Goal: Transaction & Acquisition: Purchase product/service

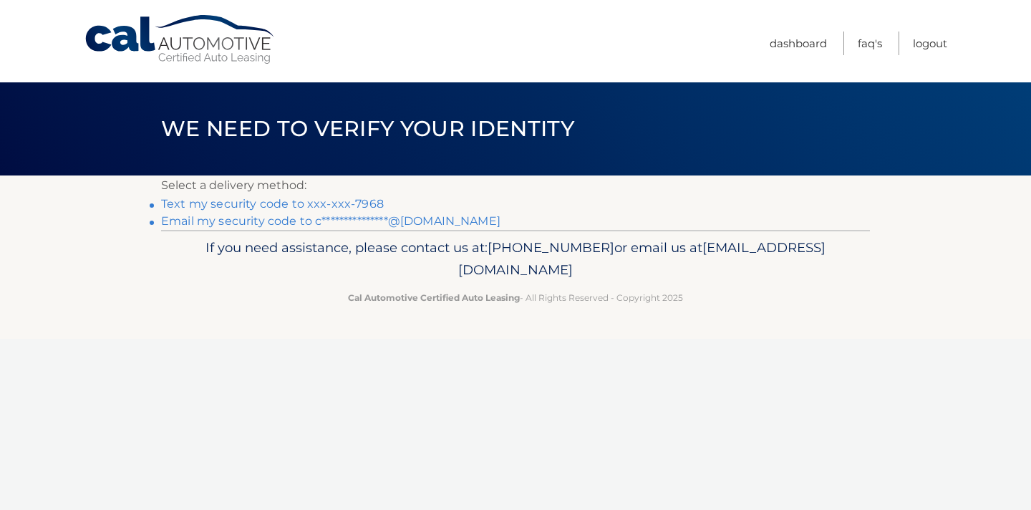
click at [273, 200] on link "Text my security code to xxx-xxx-7968" at bounding box center [272, 204] width 223 height 14
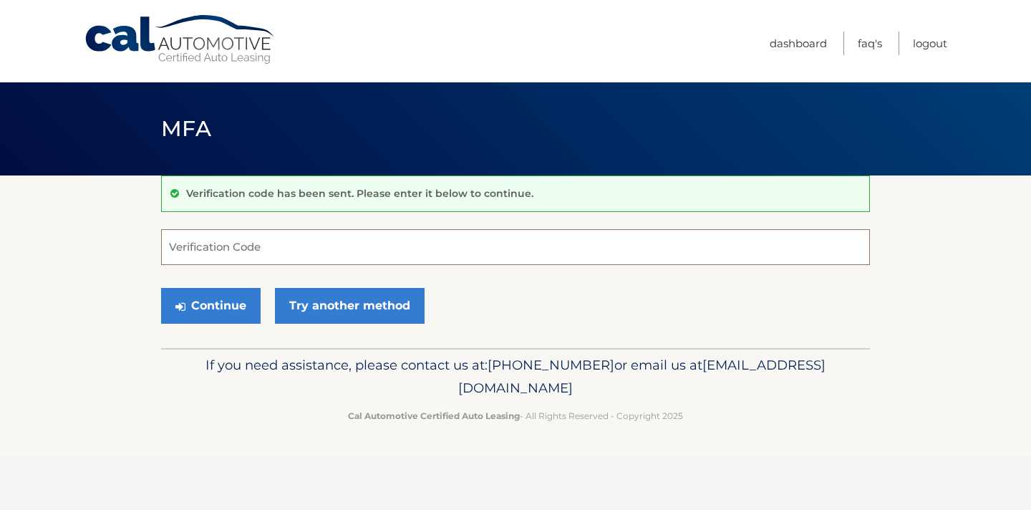
click at [206, 250] on input "Verification Code" at bounding box center [515, 247] width 709 height 36
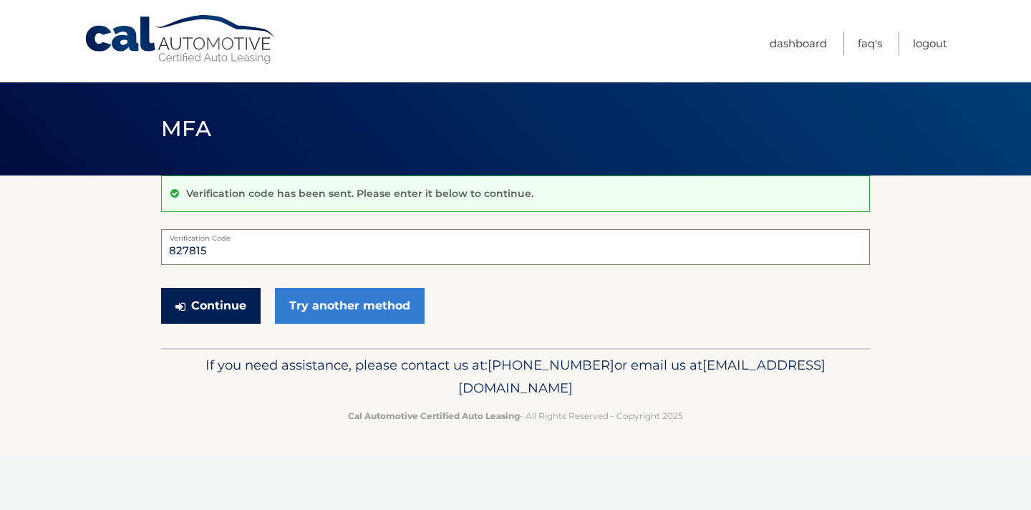
type input "827815"
click at [211, 310] on button "Continue" at bounding box center [211, 306] width 100 height 36
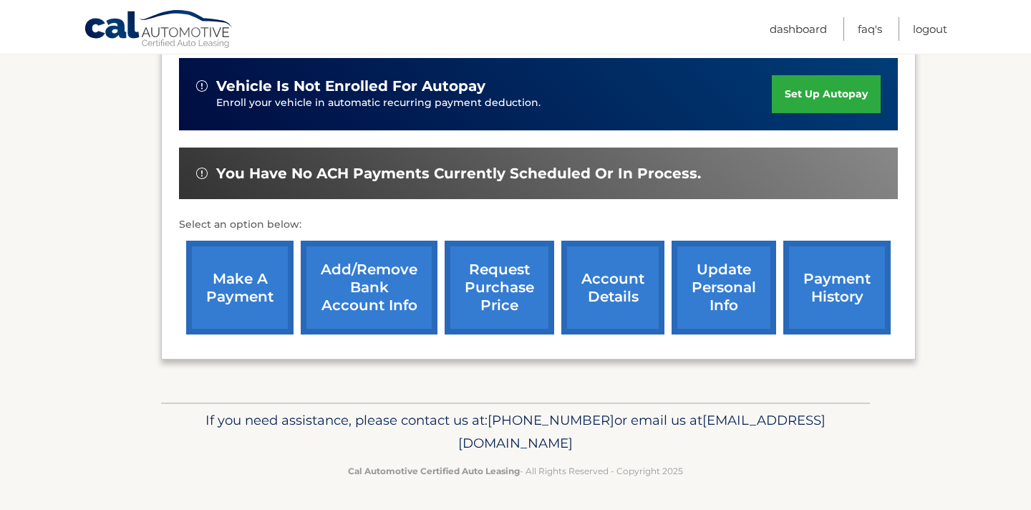
scroll to position [357, 0]
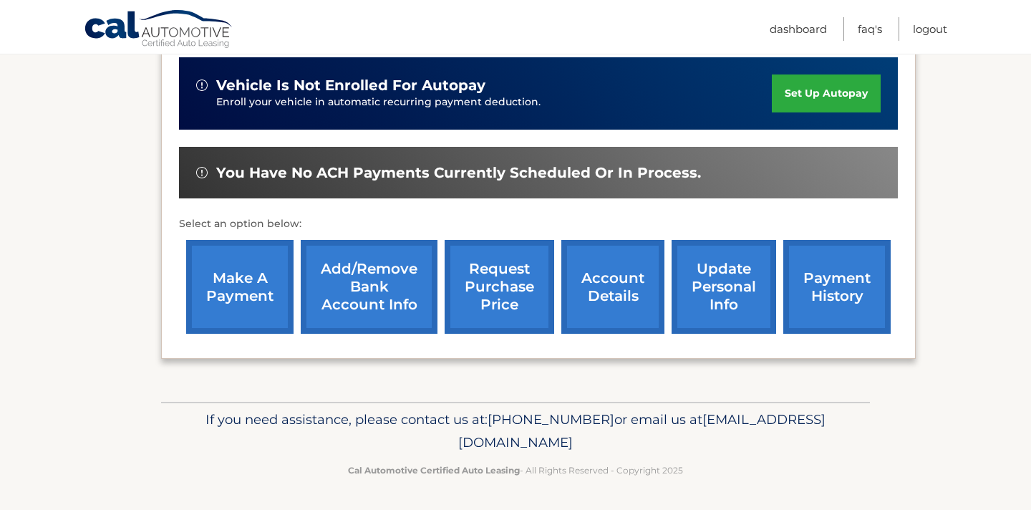
click at [826, 279] on link "payment history" at bounding box center [836, 287] width 107 height 94
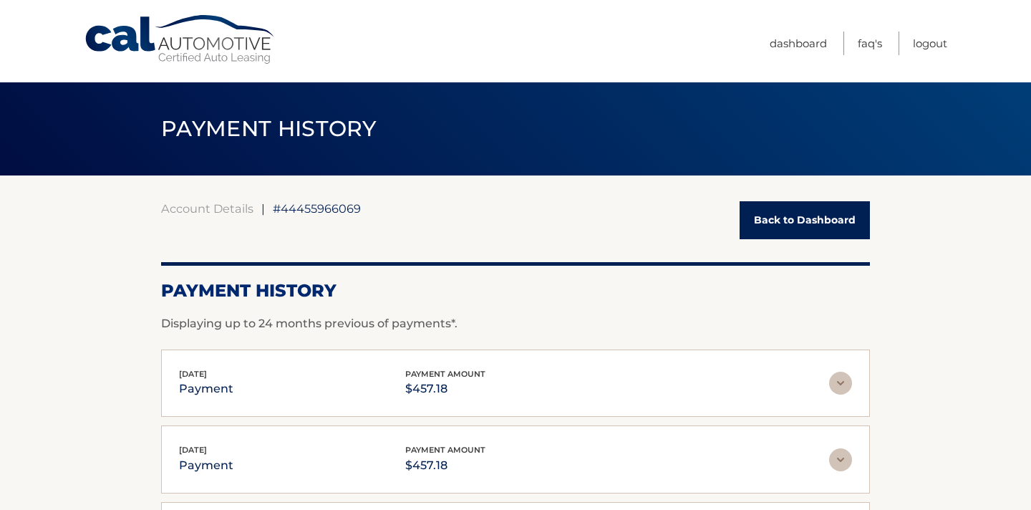
click at [848, 222] on link "Back to Dashboard" at bounding box center [805, 220] width 130 height 38
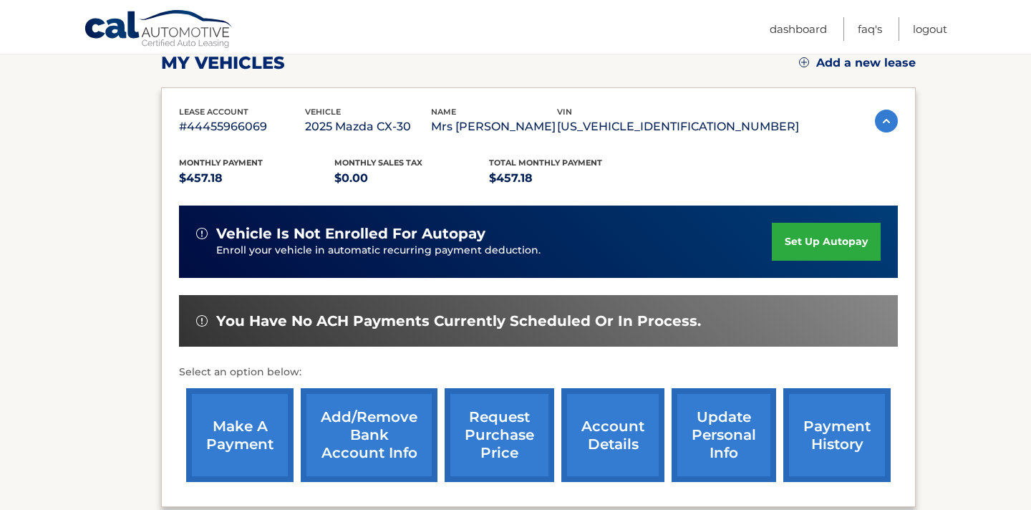
scroll to position [216, 0]
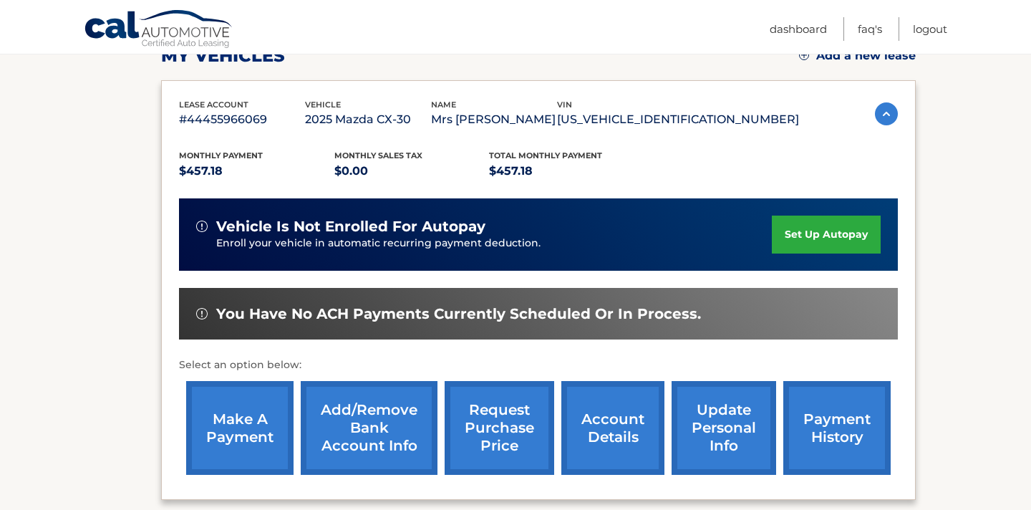
click at [276, 419] on link "make a payment" at bounding box center [239, 428] width 107 height 94
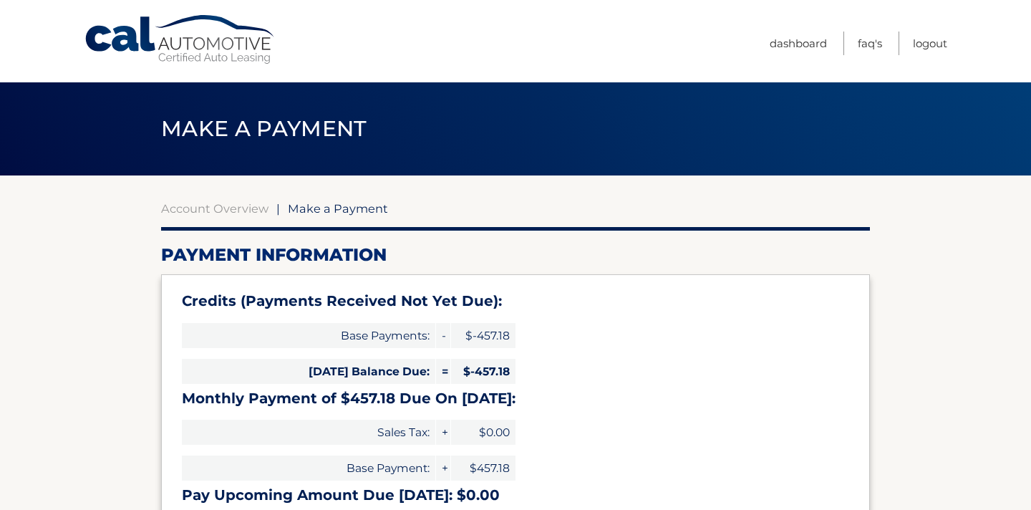
select select "Mjg2YmE3NTEtYjYzMS00MTkxLTgzODktYTM0Zjk3ODg0ZmNm"
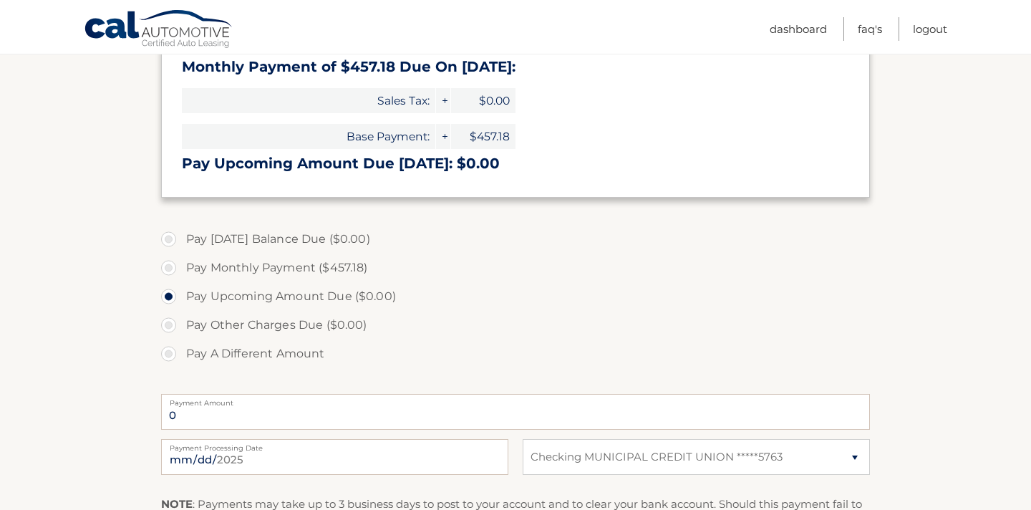
scroll to position [337, 0]
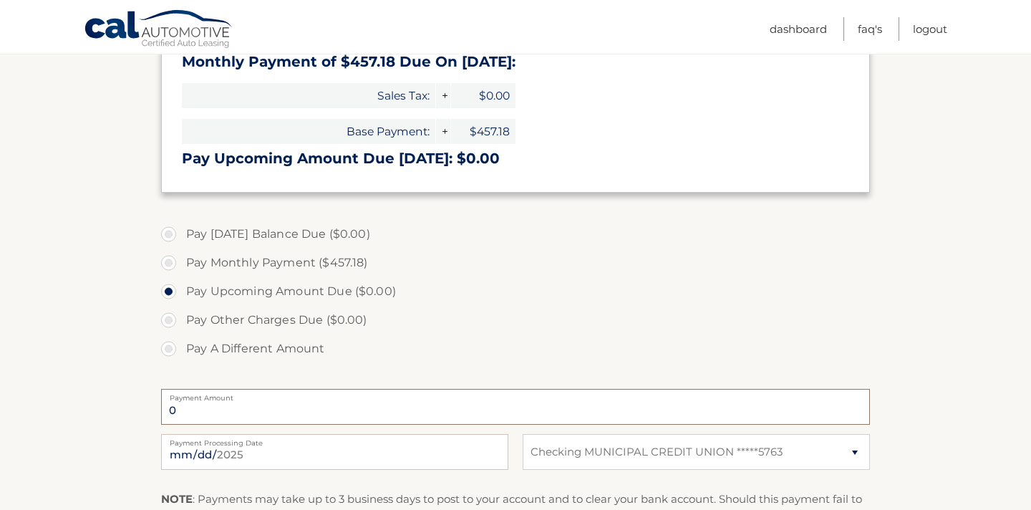
click at [276, 410] on input "0" at bounding box center [515, 407] width 709 height 36
click at [222, 412] on input "0" at bounding box center [515, 407] width 709 height 36
click at [168, 264] on label "Pay Monthly Payment ($457.18)" at bounding box center [515, 262] width 709 height 29
click at [168, 264] on input "Pay Monthly Payment ($457.18)" at bounding box center [174, 259] width 14 height 23
radio input "true"
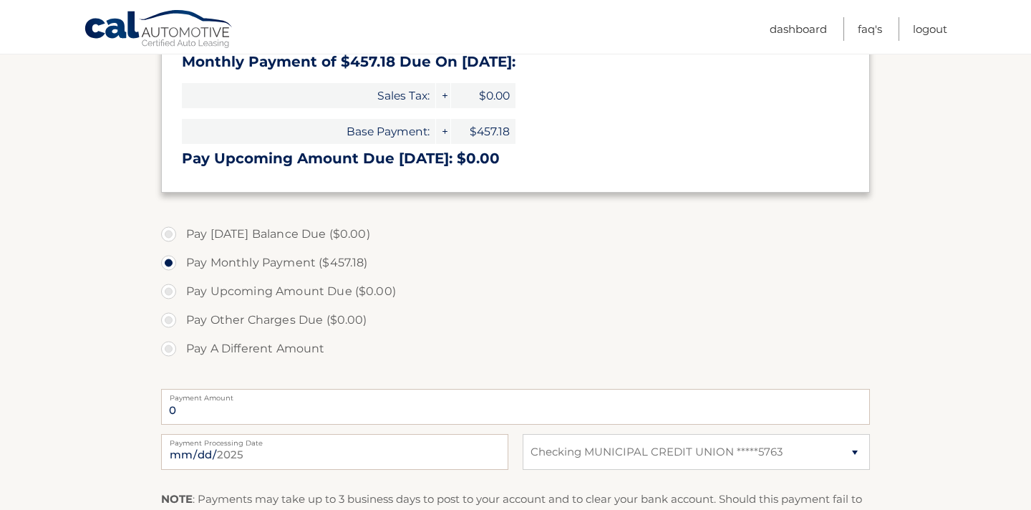
type input "457.18"
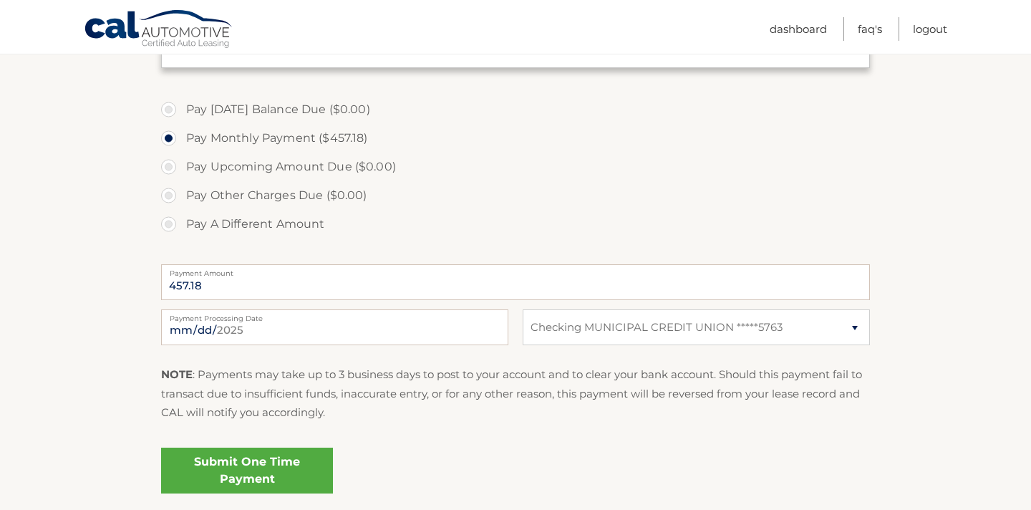
scroll to position [460, 0]
click at [215, 480] on link "Submit One Time Payment" at bounding box center [247, 471] width 172 height 46
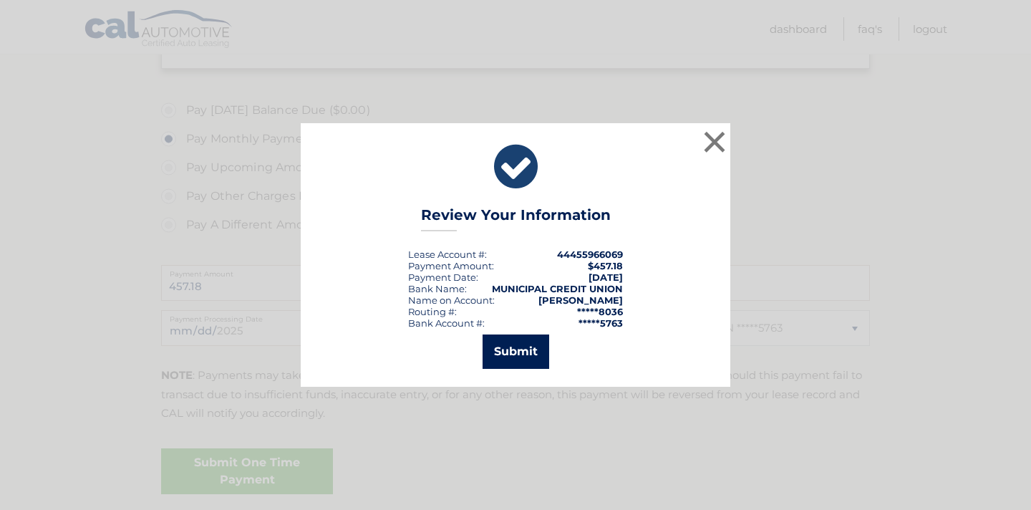
click at [521, 357] on button "Submit" at bounding box center [516, 351] width 67 height 34
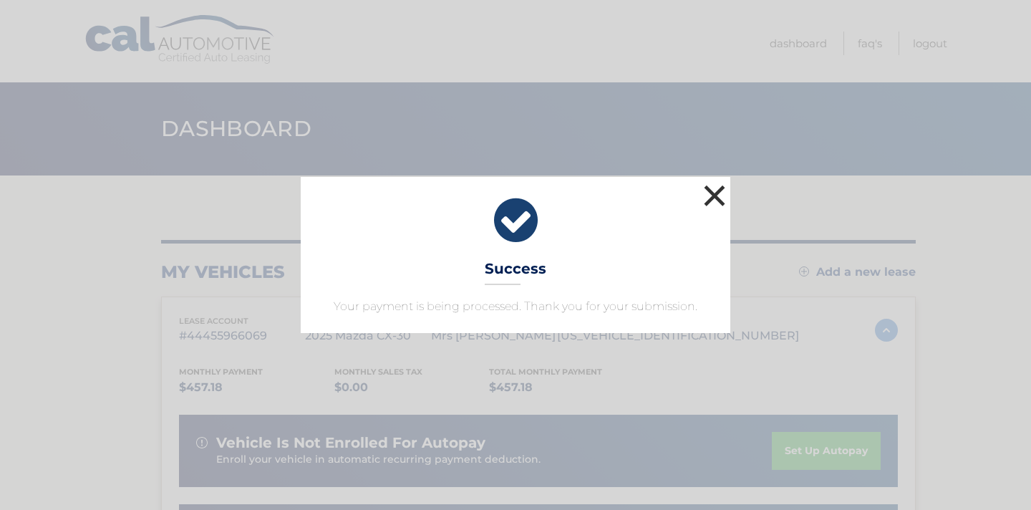
click at [715, 194] on button "×" at bounding box center [714, 195] width 29 height 29
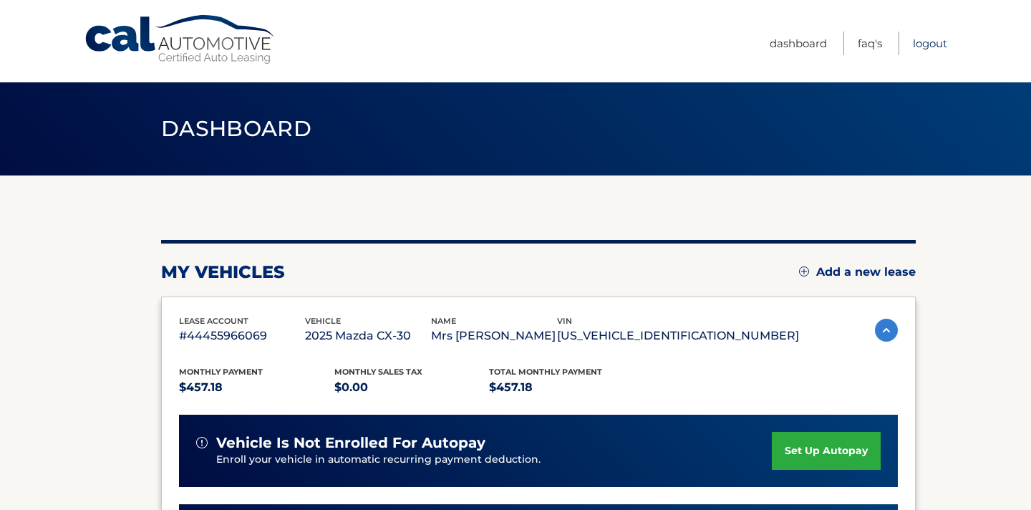
click at [933, 42] on link "Logout" at bounding box center [930, 44] width 34 height 24
